Goal: Task Accomplishment & Management: Use online tool/utility

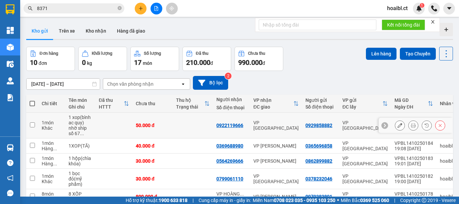
click at [279, 121] on td "VP [GEOGRAPHIC_DATA]" at bounding box center [276, 126] width 52 height 26
checkbox input "true"
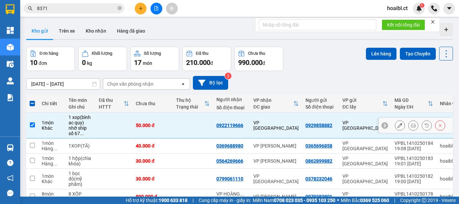
scroll to position [34, 0]
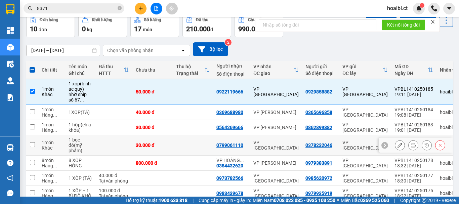
click at [273, 141] on td "VP [GEOGRAPHIC_DATA]" at bounding box center [276, 145] width 52 height 21
checkbox input "true"
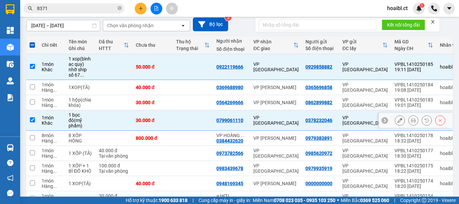
scroll to position [101, 0]
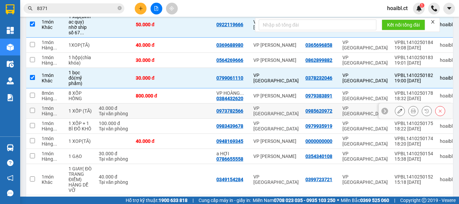
click at [277, 109] on div "VP [GEOGRAPHIC_DATA]" at bounding box center [276, 111] width 45 height 11
checkbox input "true"
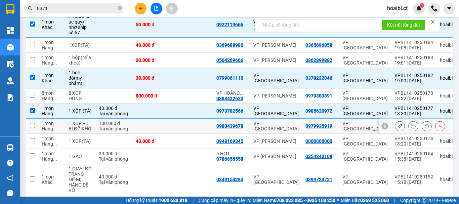
click at [280, 126] on div "VP [GEOGRAPHIC_DATA]" at bounding box center [276, 126] width 45 height 11
checkbox input "true"
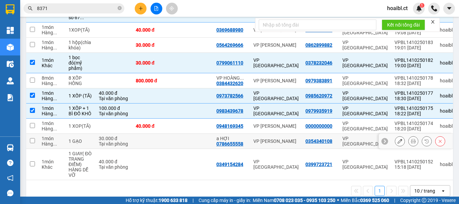
scroll to position [130, 0]
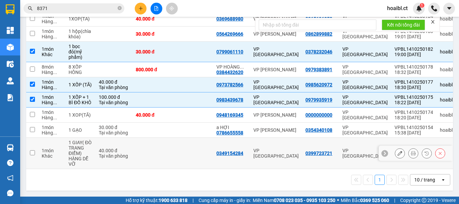
click at [283, 150] on div "VP [GEOGRAPHIC_DATA]" at bounding box center [276, 153] width 45 height 11
checkbox input "true"
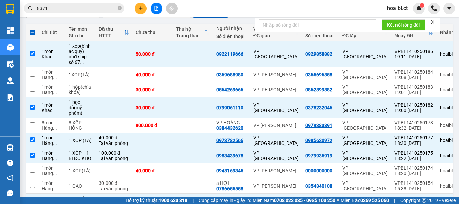
scroll to position [0, 0]
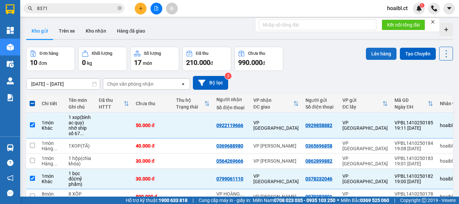
click at [375, 59] on button "Lên hàng" at bounding box center [381, 54] width 31 height 12
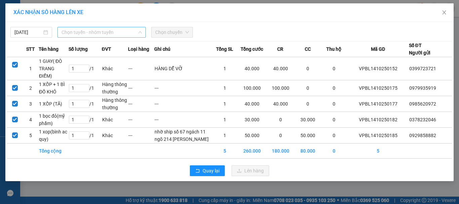
click at [79, 32] on span "Chọn tuyến - nhóm tuyến" at bounding box center [102, 32] width 80 height 10
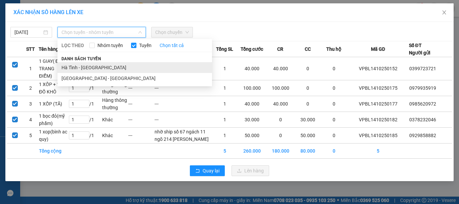
click at [88, 65] on li "Hà Tĩnh - [GEOGRAPHIC_DATA]" at bounding box center [135, 67] width 155 height 11
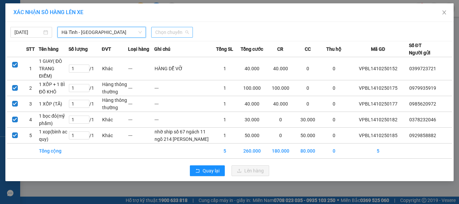
click at [163, 32] on span "Chọn chuyến" at bounding box center [172, 32] width 34 height 10
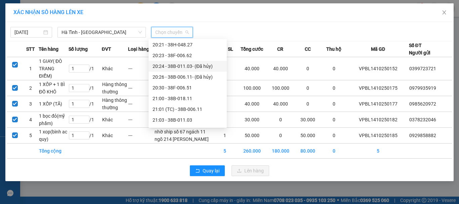
scroll to position [34, 0]
click at [203, 106] on div "21:01 (TC) - 38B-006.11" at bounding box center [188, 108] width 70 height 7
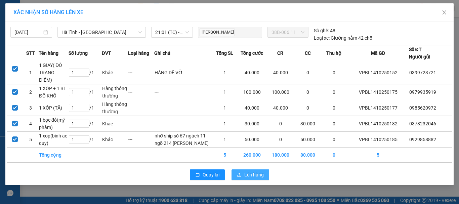
click at [245, 179] on span "Lên hàng" at bounding box center [255, 174] width 20 height 7
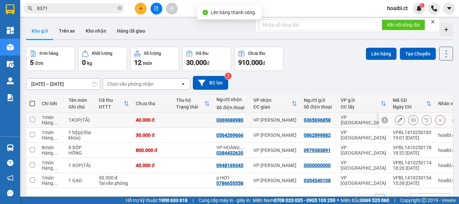
click at [203, 118] on td at bounding box center [193, 120] width 40 height 15
checkbox input "true"
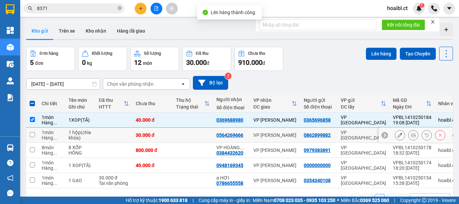
click at [192, 138] on td at bounding box center [193, 135] width 40 height 15
checkbox input "true"
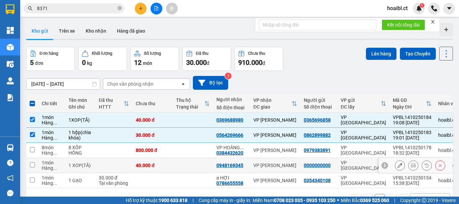
click at [186, 166] on td at bounding box center [193, 165] width 40 height 15
checkbox input "true"
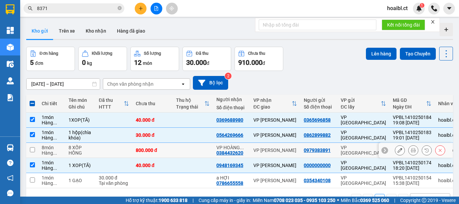
click at [184, 149] on td at bounding box center [193, 150] width 40 height 15
checkbox input "true"
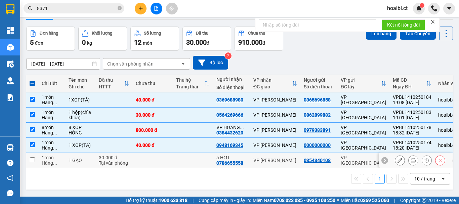
scroll to position [31, 0]
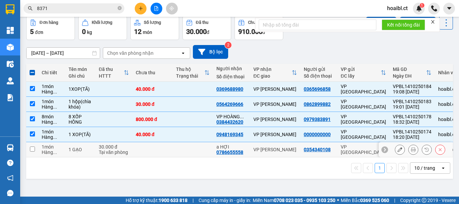
click at [176, 148] on td at bounding box center [193, 149] width 40 height 15
checkbox input "true"
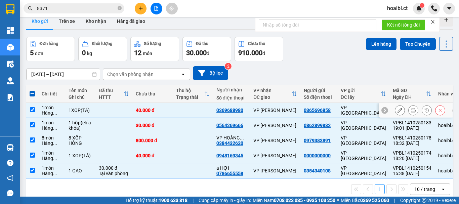
scroll to position [0, 0]
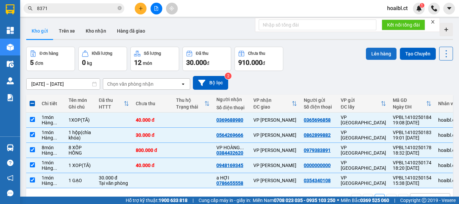
click at [373, 54] on button "Lên hàng" at bounding box center [381, 54] width 31 height 12
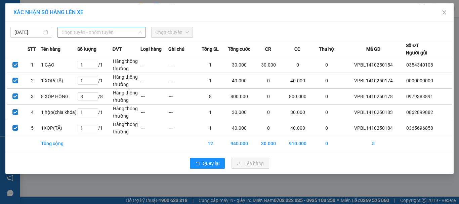
click at [97, 33] on span "Chọn tuyến - nhóm tuyến" at bounding box center [102, 32] width 80 height 10
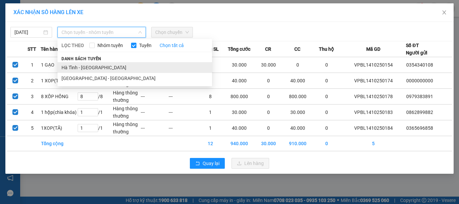
click at [93, 65] on li "Hà Tĩnh - [GEOGRAPHIC_DATA]" at bounding box center [135, 67] width 155 height 11
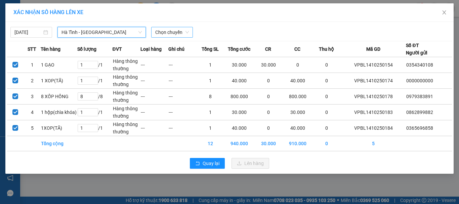
click at [170, 29] on span "Chọn chuyến" at bounding box center [172, 32] width 34 height 10
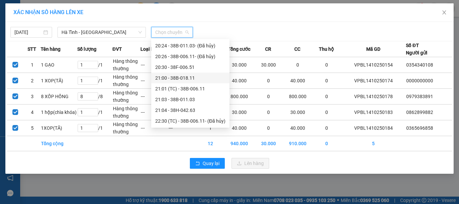
scroll to position [20, 0]
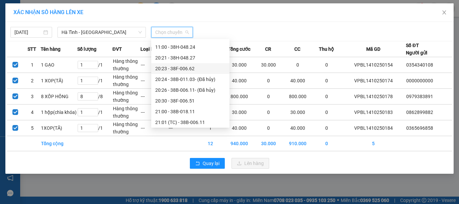
click at [185, 68] on div "20:23 - 38F-006.62" at bounding box center [190, 68] width 70 height 7
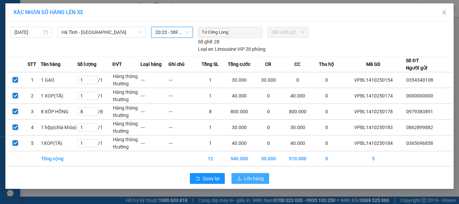
click at [252, 175] on span "Lên hàng" at bounding box center [255, 178] width 20 height 7
